Goal: Information Seeking & Learning: Learn about a topic

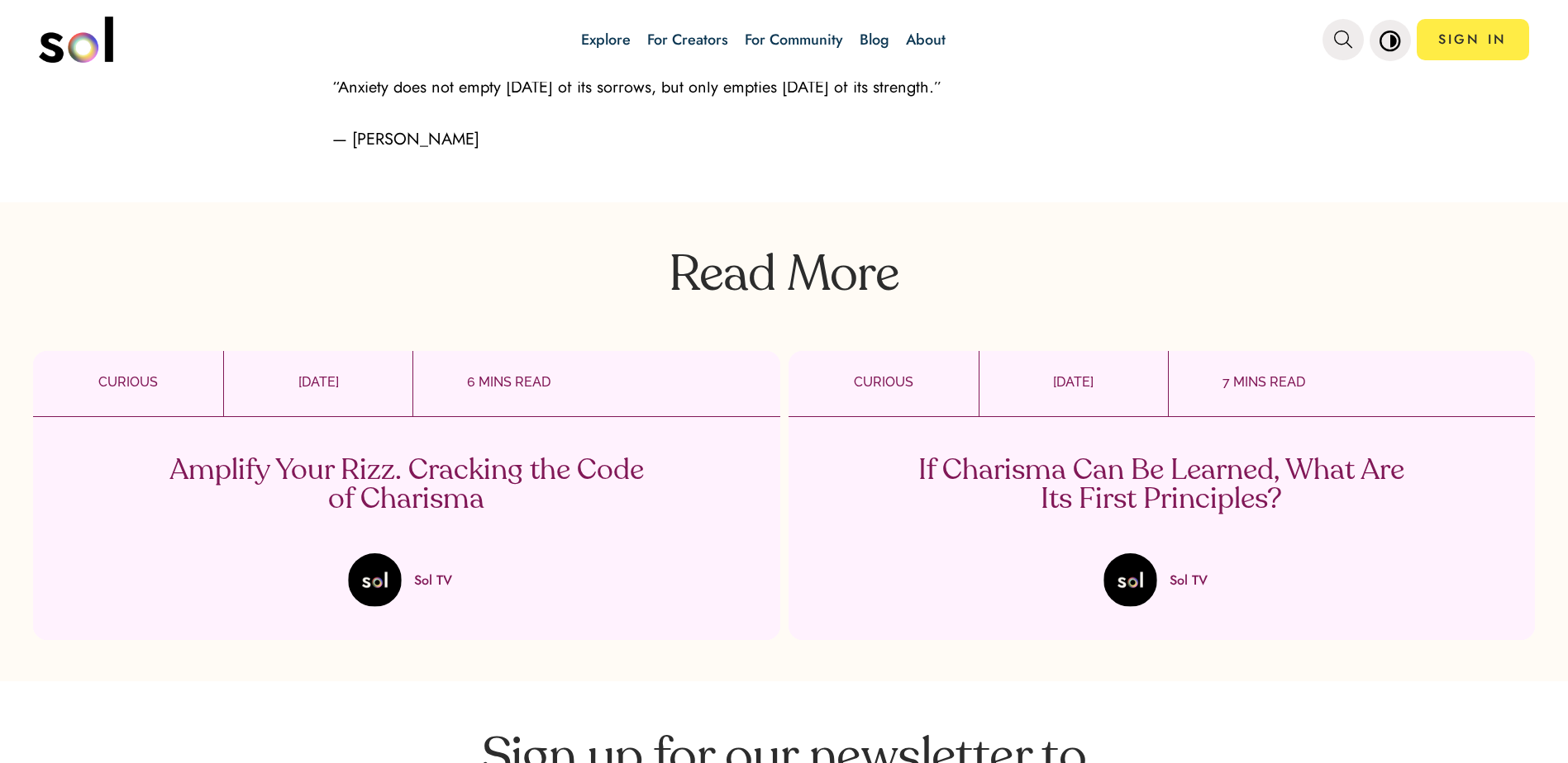
scroll to position [4875, 0]
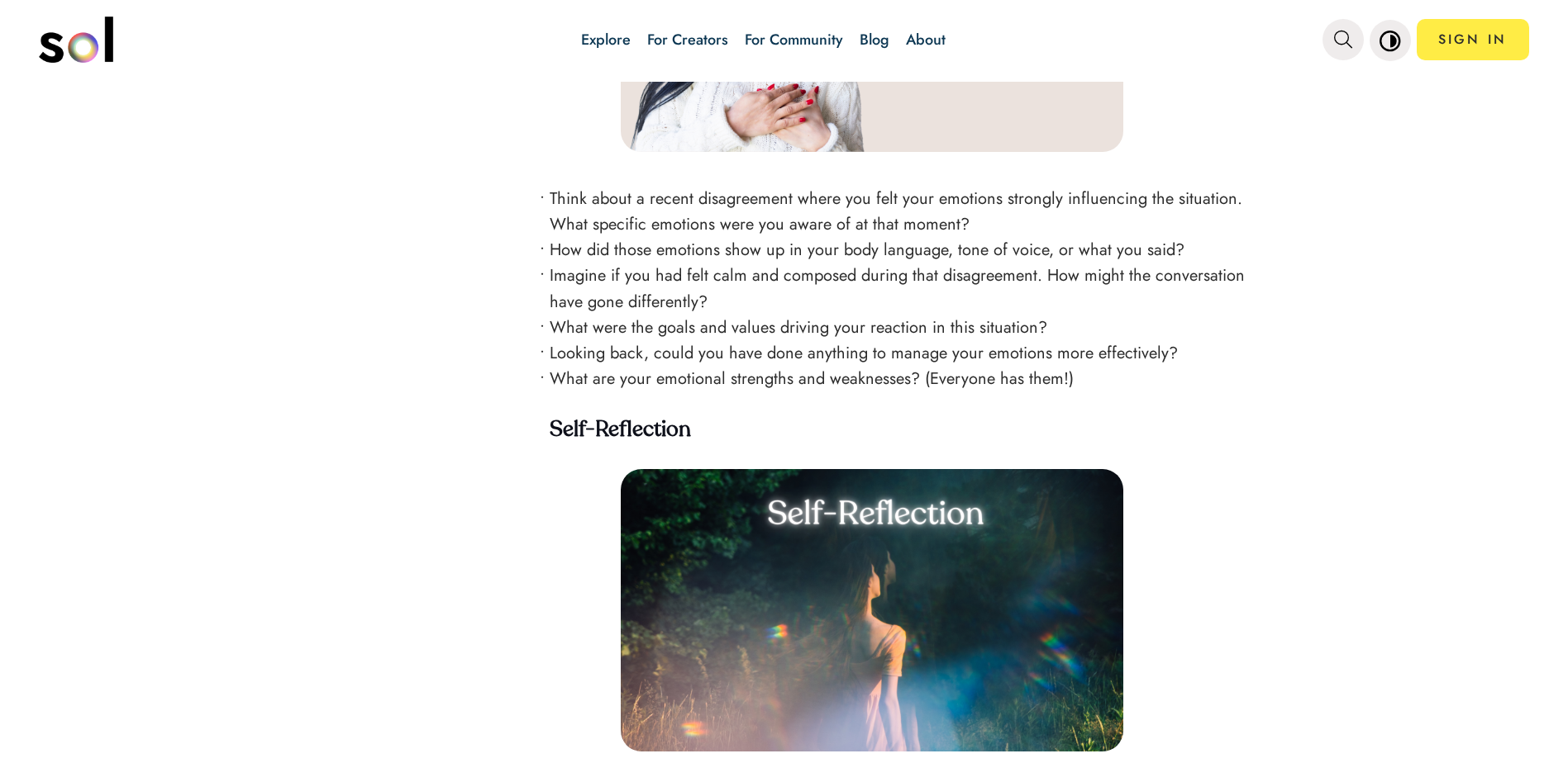
scroll to position [2617, 0]
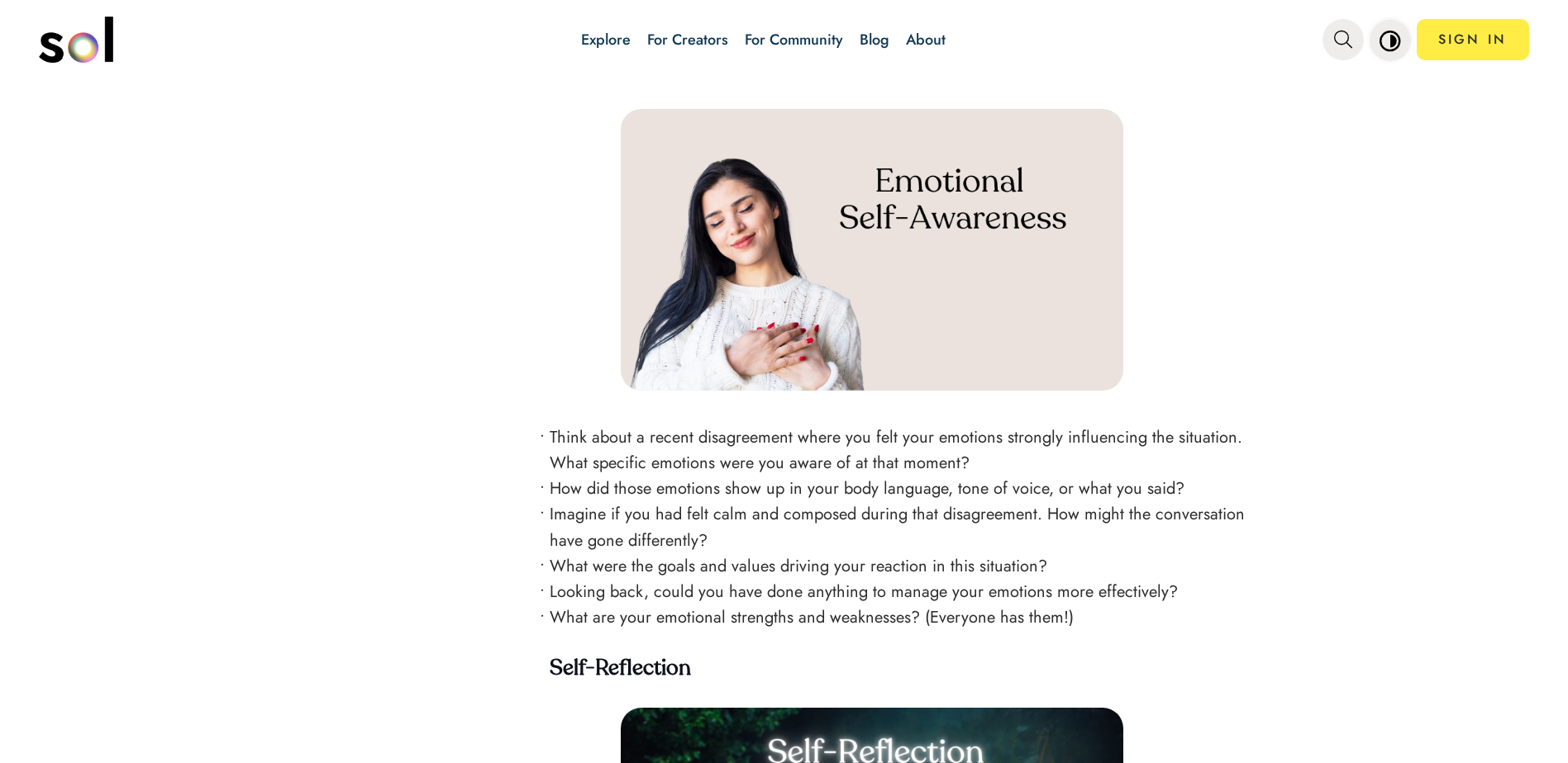
click at [1388, 41] on icon "main navigation" at bounding box center [1390, 40] width 22 height 22
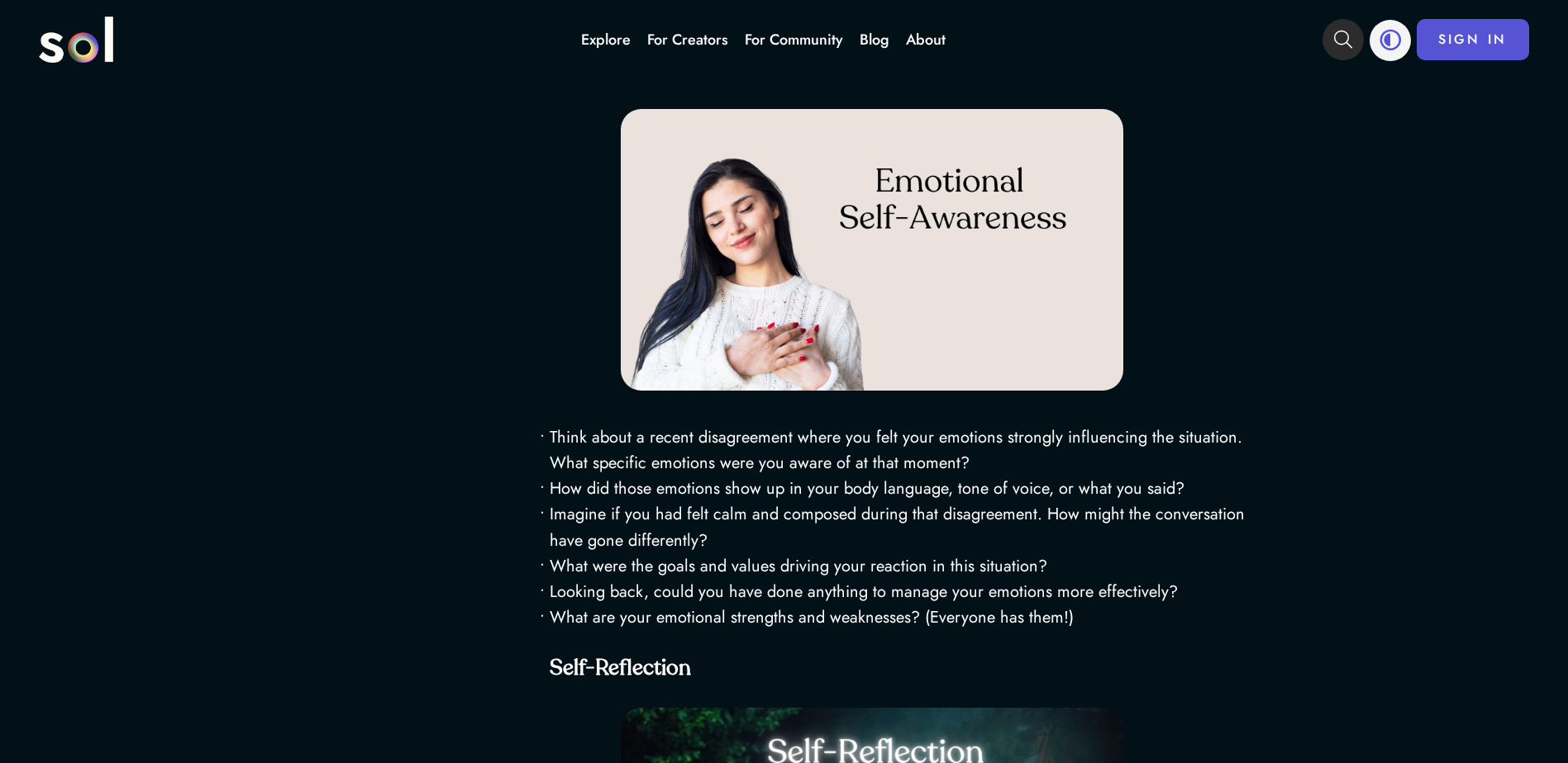
click at [1388, 41] on icon "main navigation" at bounding box center [1390, 39] width 22 height 22
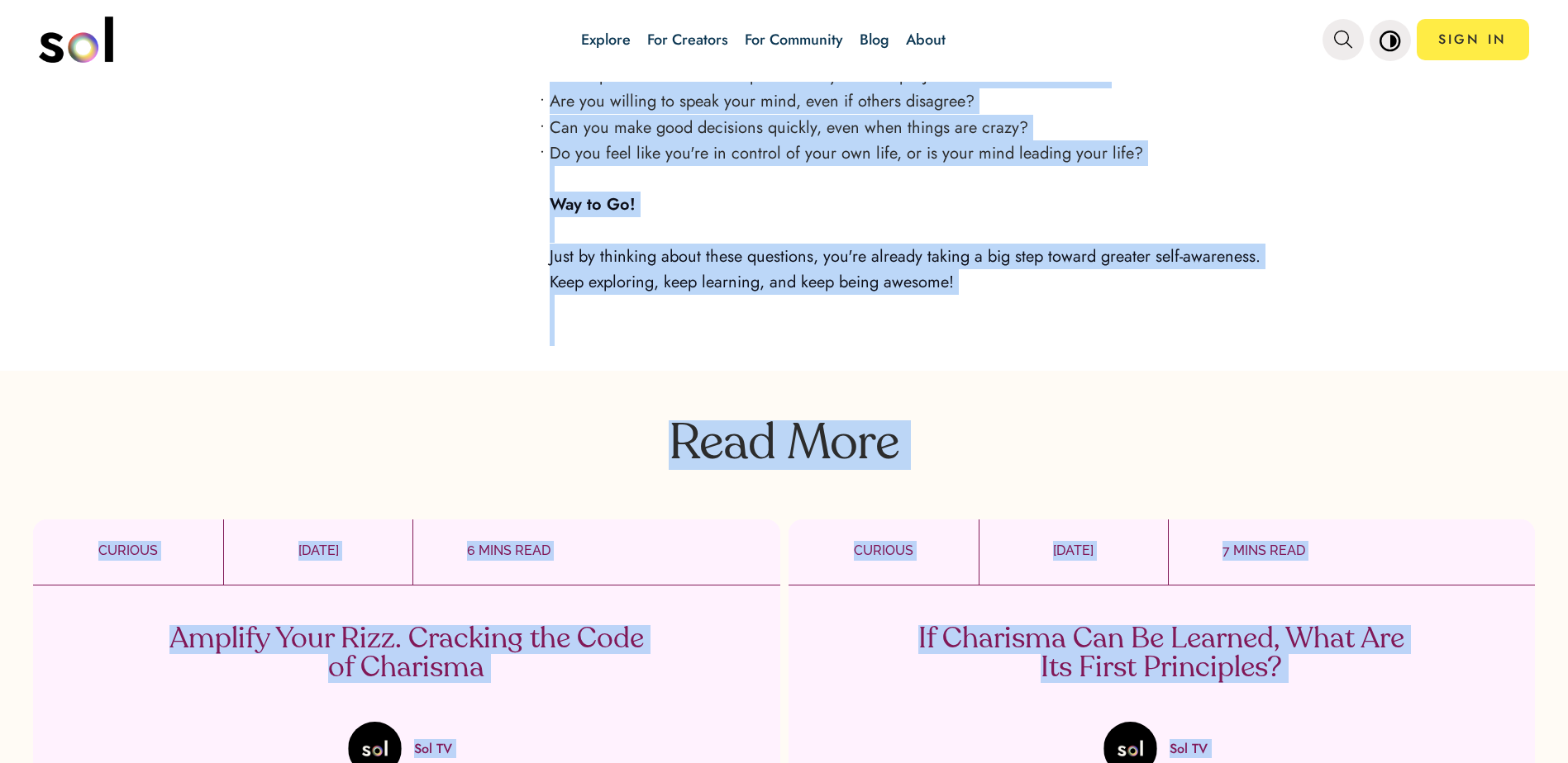
scroll to position [4518, 0]
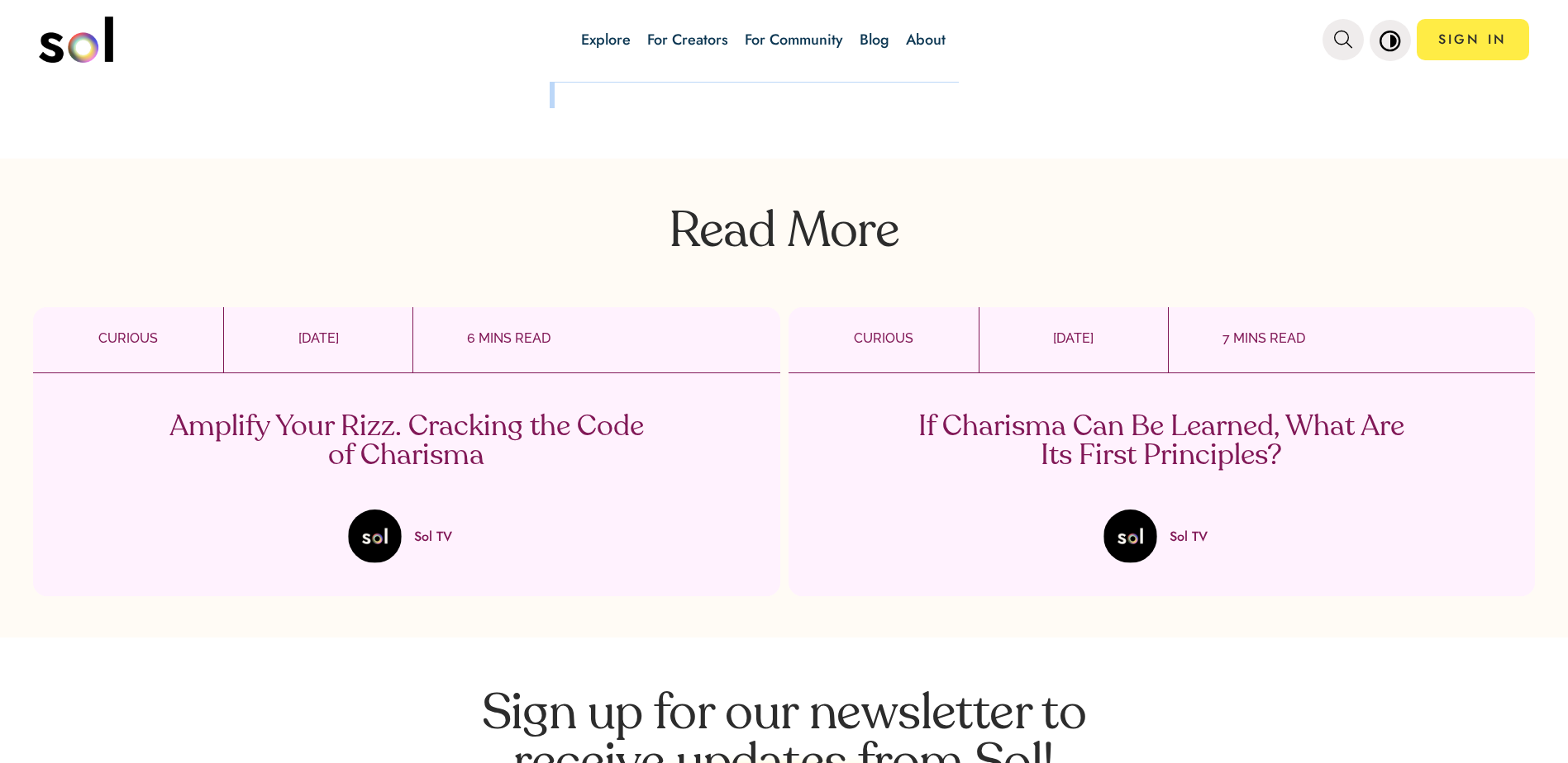
drag, startPoint x: 546, startPoint y: 332, endPoint x: 595, endPoint y: 112, distance: 225.4
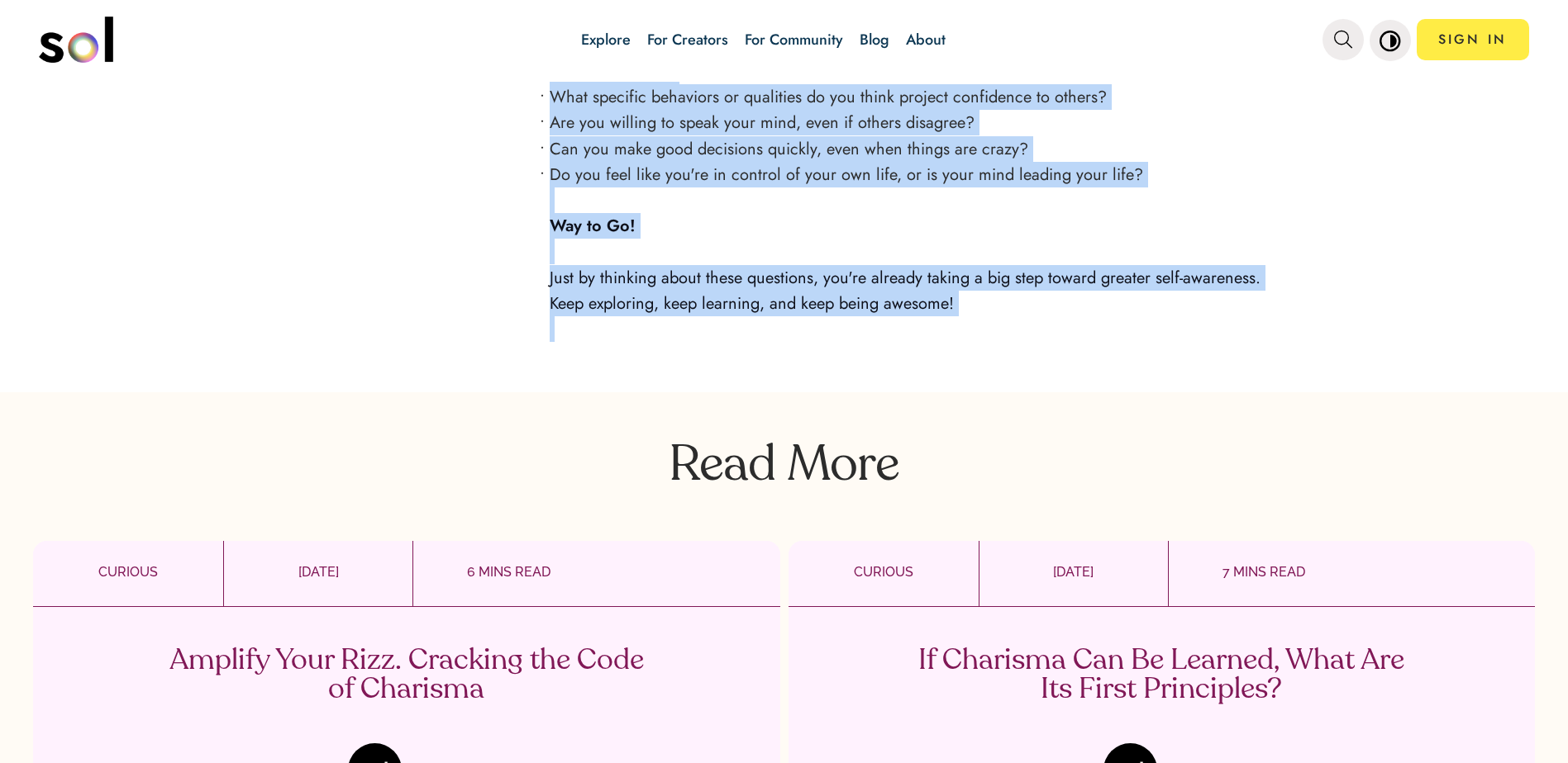
scroll to position [4270, 0]
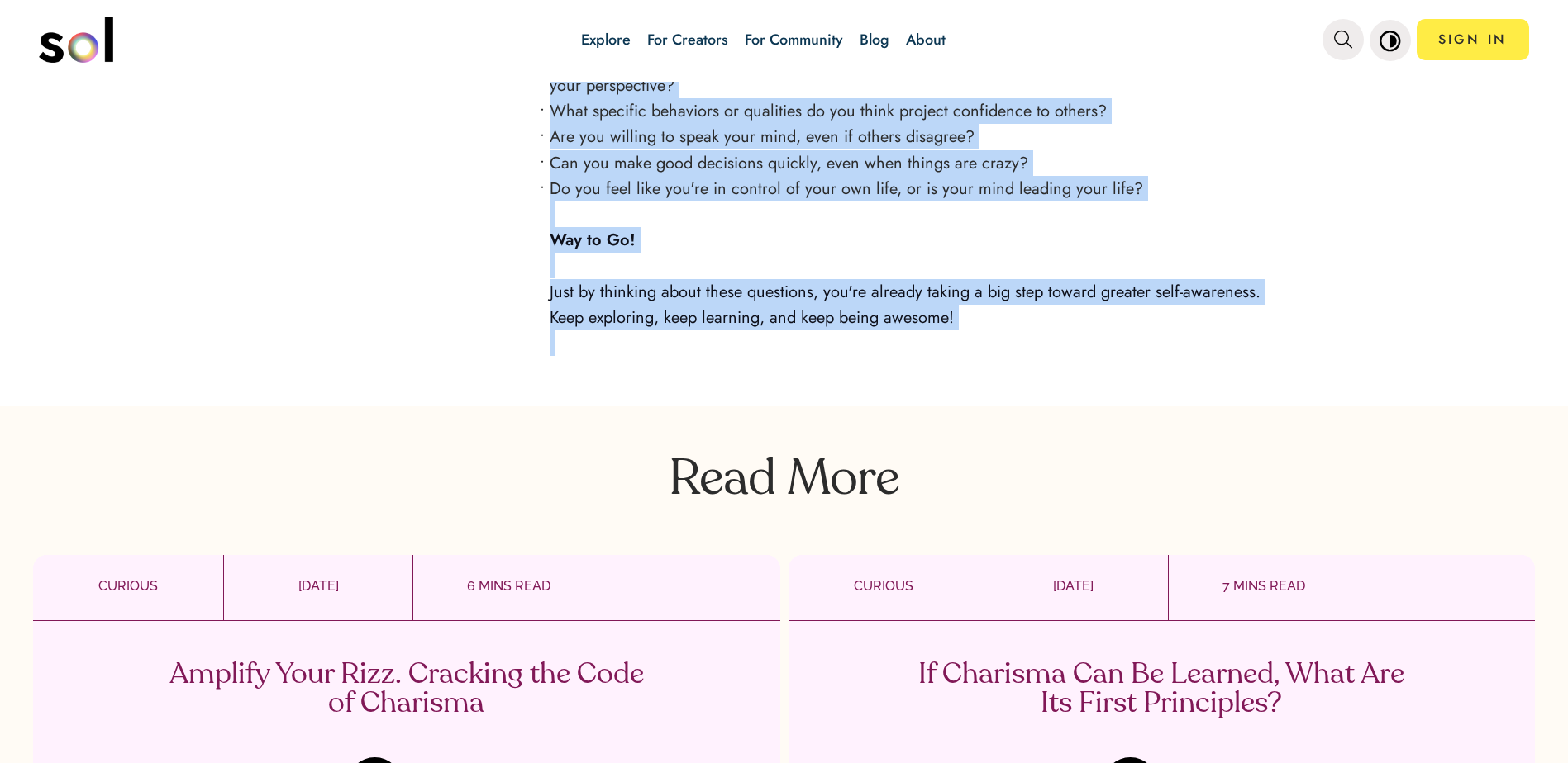
copy div "Lo ips dolo sita consecte ad elit seddoeius tem incididu—utla etd'ma a enimadmi…"
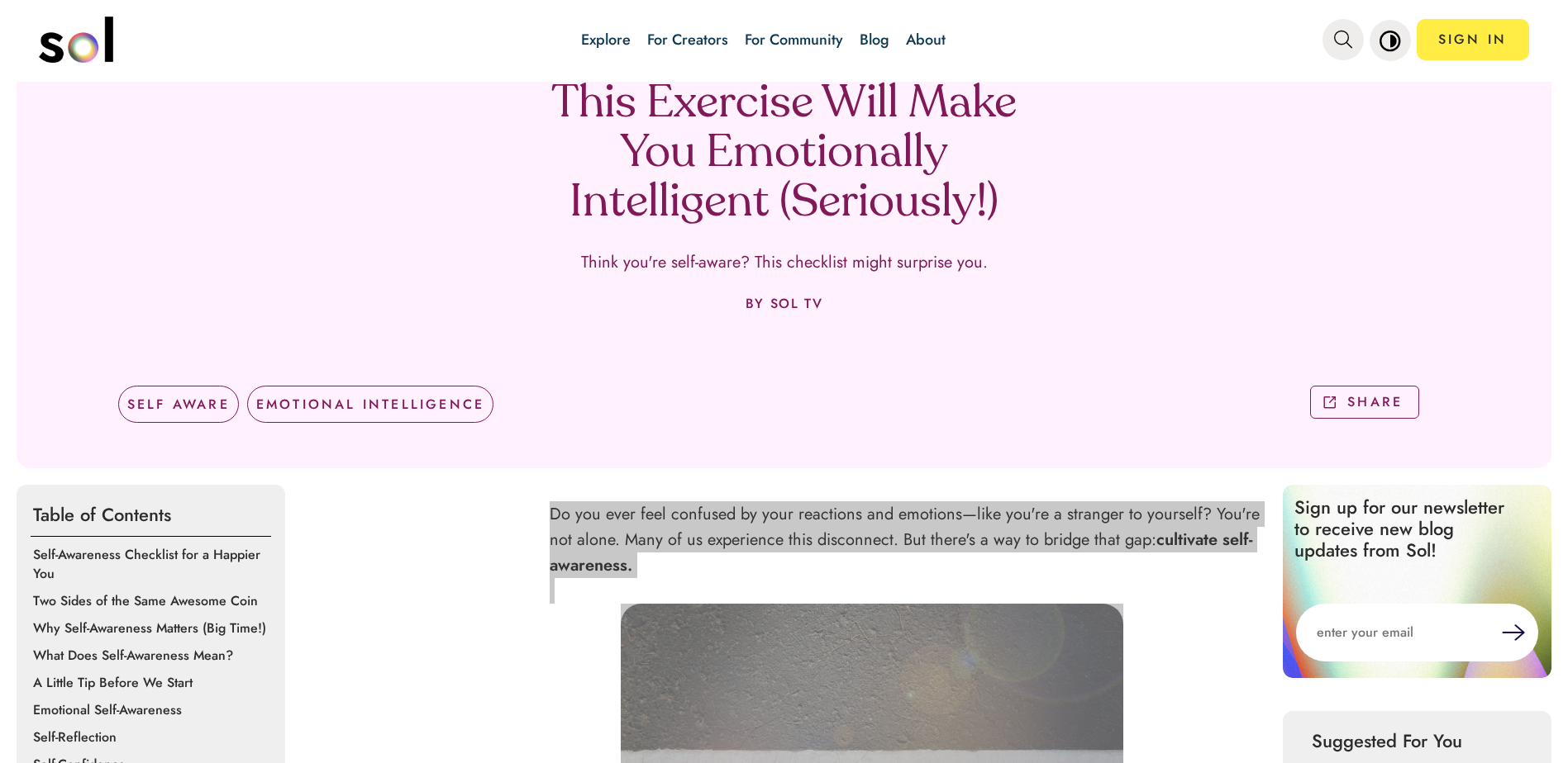
scroll to position [0, 0]
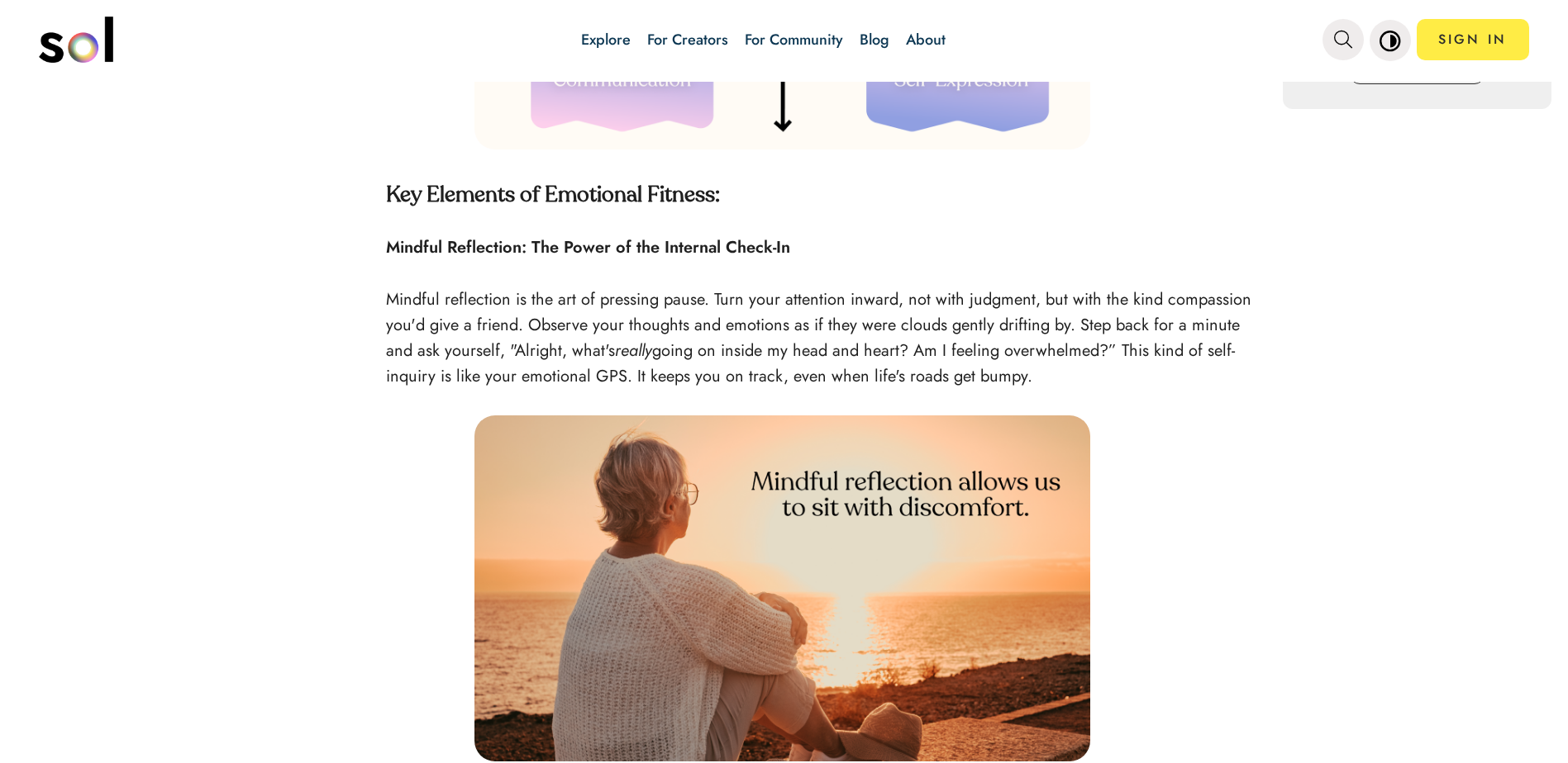
scroll to position [1817, 0]
